Goal: Information Seeking & Learning: Compare options

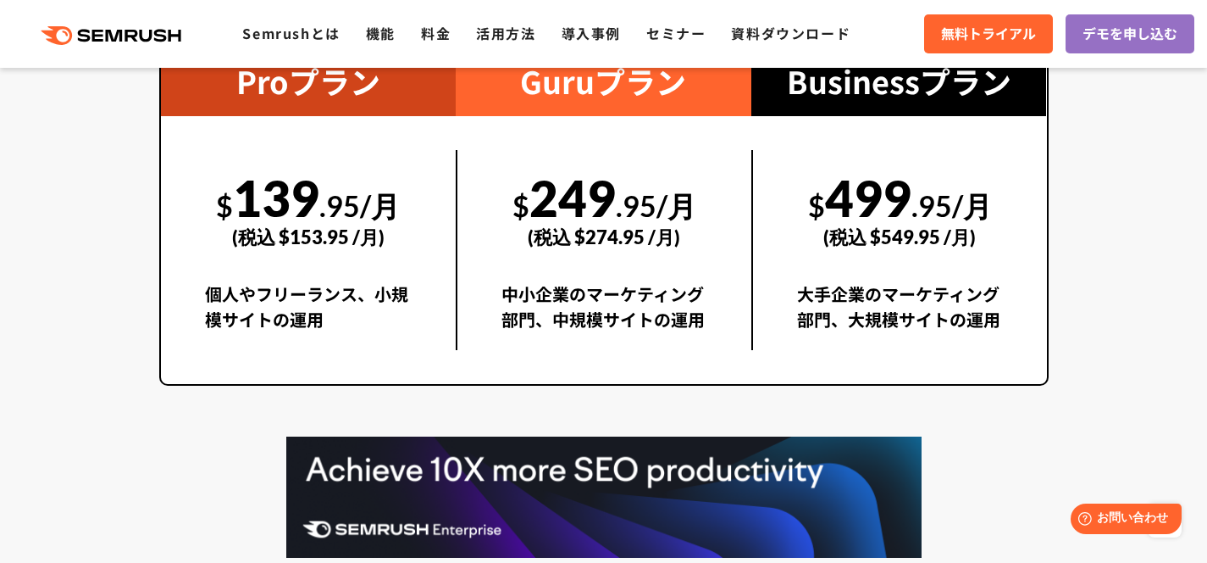
scroll to position [3162, 0]
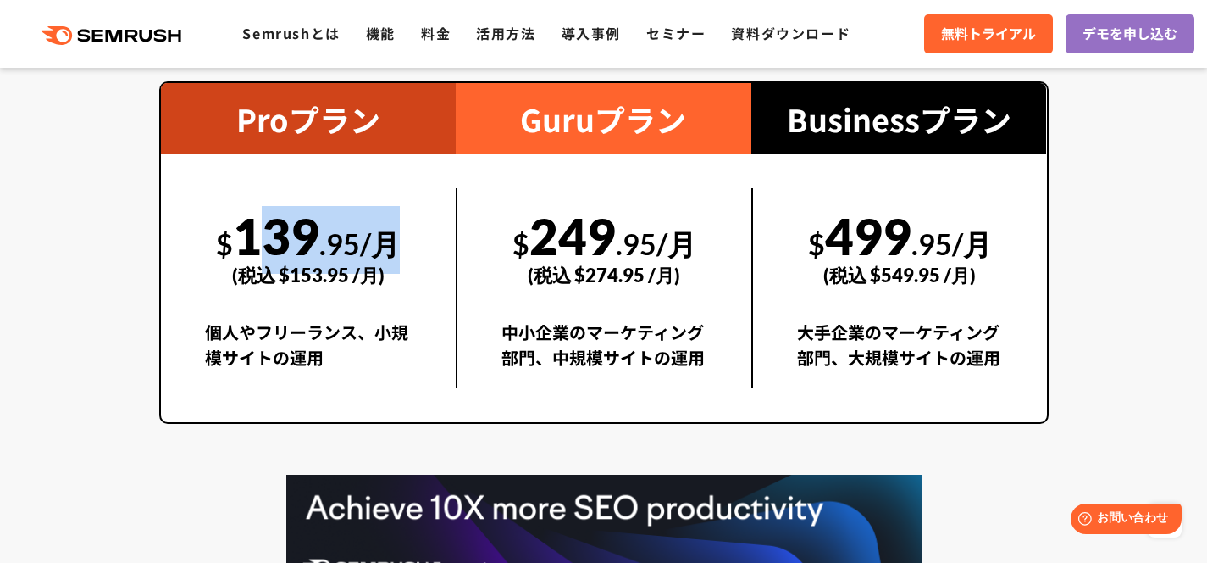
drag, startPoint x: 241, startPoint y: 232, endPoint x: 429, endPoint y: 242, distance: 188.4
click at [429, 242] on div "$ 139 .95/月 (税込 $153.95 /月) 個人やフリーランス、小規模サイトの運用" at bounding box center [309, 288] width 296 height 200
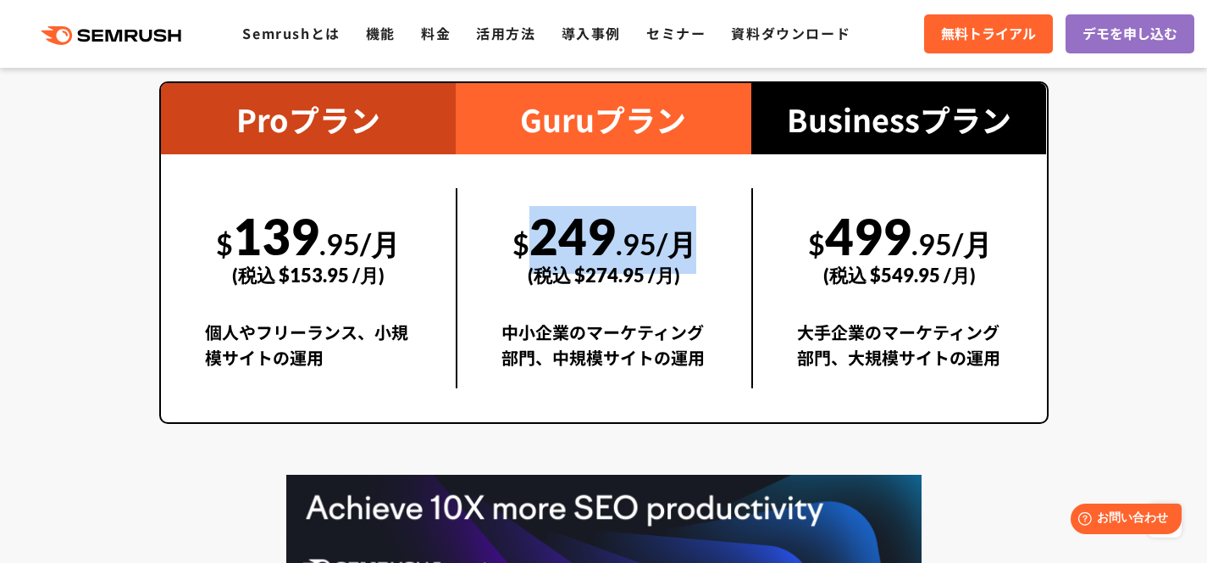
drag, startPoint x: 519, startPoint y: 230, endPoint x: 714, endPoint y: 254, distance: 196.4
click at [714, 254] on div "$ 249 .95/月 (税込 $274.95 /月) 中小企業のマーケティング部門、中規模サイトの運用" at bounding box center [604, 288] width 296 height 200
click at [672, 331] on div "中小企業のマーケティング部門、中規模サイトの運用" at bounding box center [605, 353] width 206 height 69
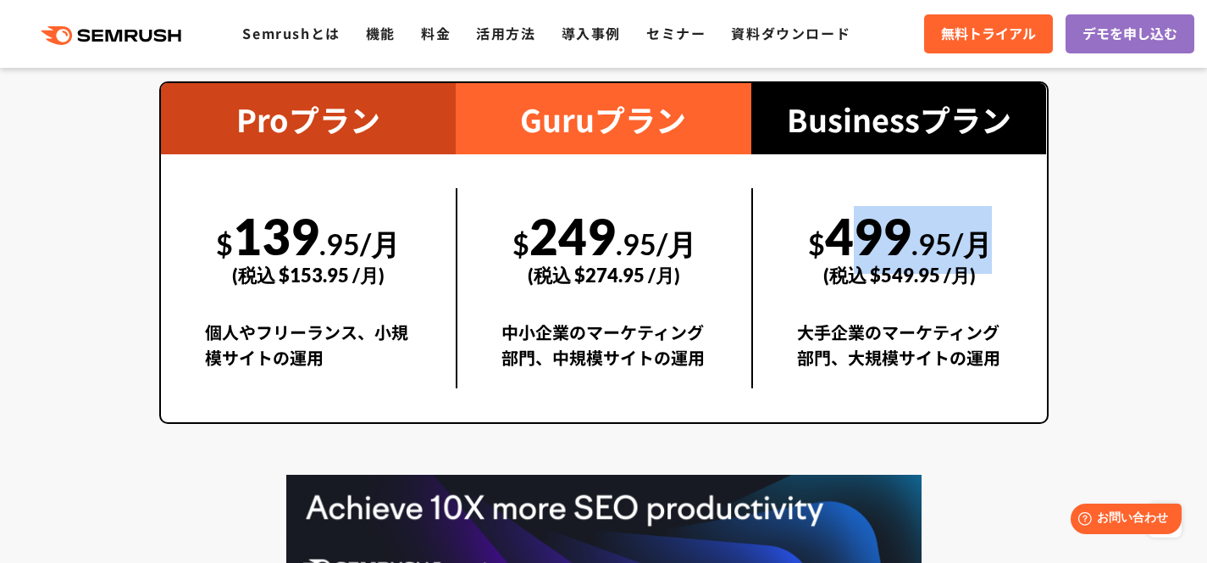
drag, startPoint x: 841, startPoint y: 226, endPoint x: 1042, endPoint y: 224, distance: 200.8
click at [1042, 224] on div "$ 499 .95/月 (税込 $549.95 /月) 大手企業のマーケティング部門、大規模サイトの運用" at bounding box center [900, 288] width 296 height 200
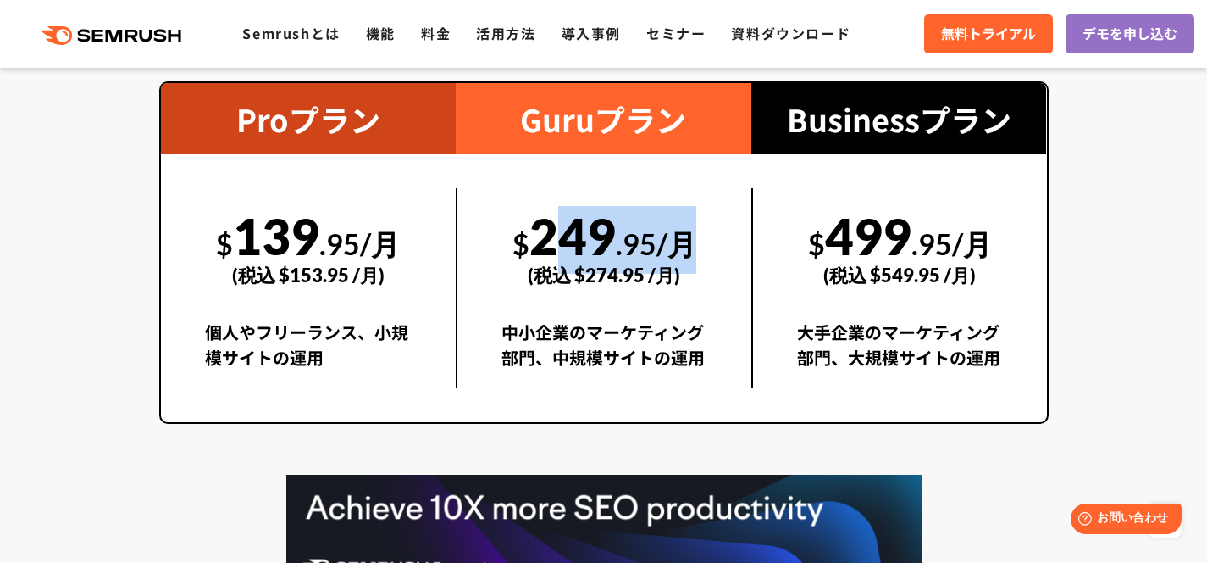
drag, startPoint x: 577, startPoint y: 233, endPoint x: 744, endPoint y: 233, distance: 166.9
click at [744, 233] on div "$ 249 .95/月 (税込 $274.95 /月) 中小企業のマーケティング部門、中規模サイトの運用" at bounding box center [604, 288] width 296 height 200
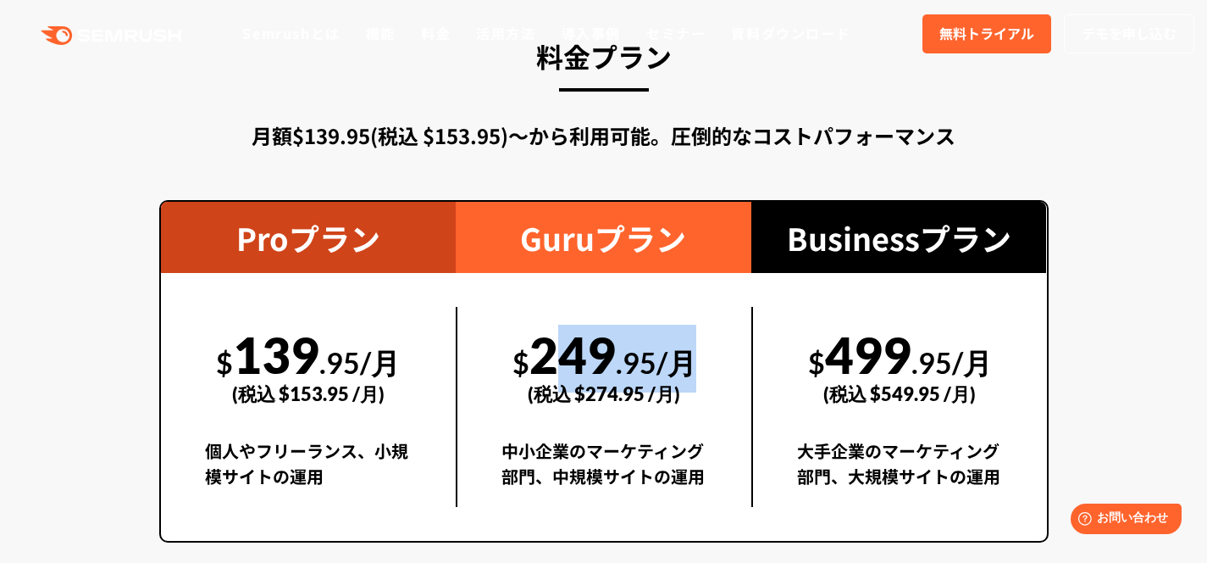
drag, startPoint x: 535, startPoint y: 226, endPoint x: 848, endPoint y: 240, distance: 313.8
click at [737, 307] on div "$ 249 .95/月 (税込 $274.95 /月) 中小企業のマーケティング部門、中規模サイトの運用" at bounding box center [604, 407] width 296 height 200
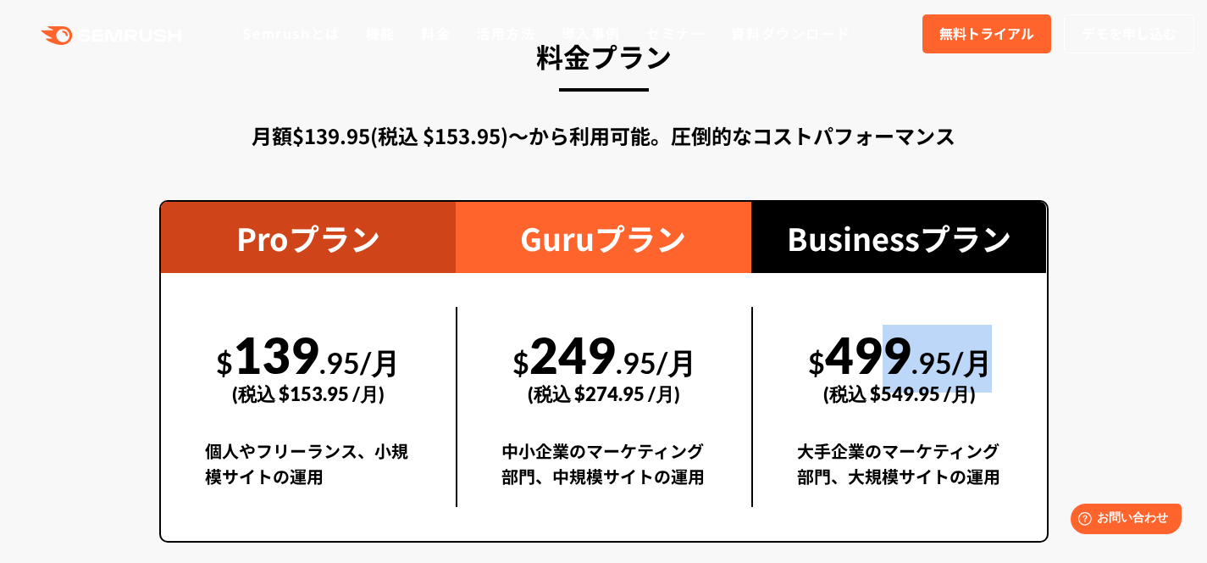
drag, startPoint x: 845, startPoint y: 234, endPoint x: 995, endPoint y: 235, distance: 150.0
click at [995, 307] on div "$ 499 .95/月 (税込 $549.95 /月)" at bounding box center [900, 365] width 206 height 117
drag, startPoint x: 977, startPoint y: 231, endPoint x: 1029, endPoint y: 231, distance: 51.7
click at [1029, 307] on div "$ 499 .95/月 (税込 $549.95 /月) 大手企業のマーケティング部門、大規模サイトの運用" at bounding box center [900, 407] width 296 height 200
